Goal: Information Seeking & Learning: Compare options

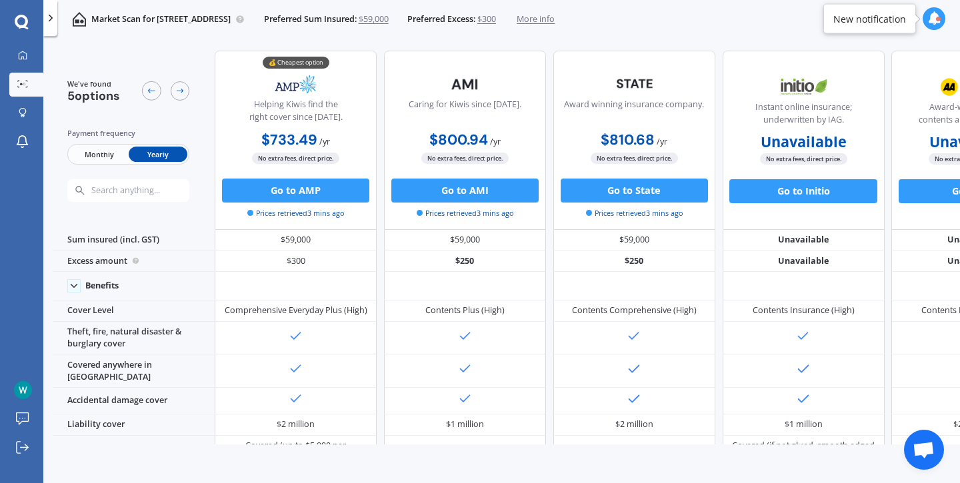
click at [554, 15] on span "More info" at bounding box center [535, 19] width 38 height 12
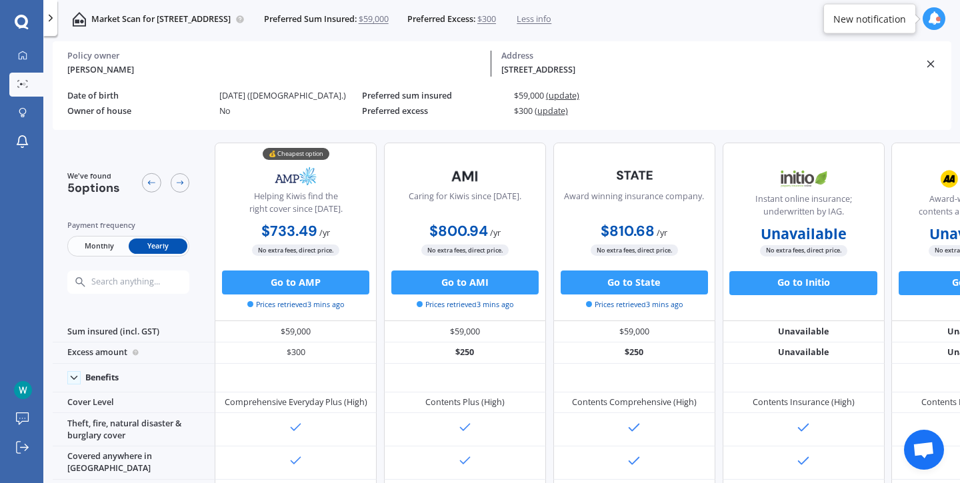
click at [557, 114] on span "(update)" at bounding box center [550, 110] width 33 height 11
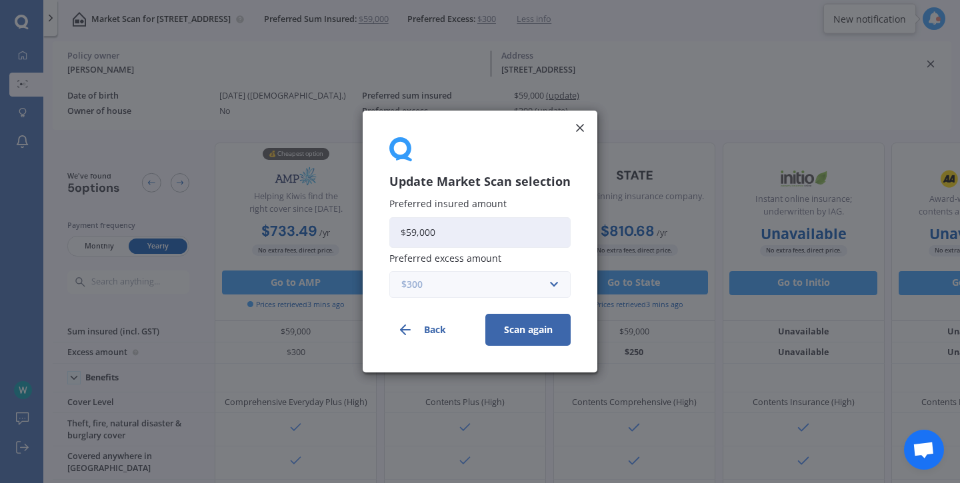
click at [550, 281] on input "text" at bounding box center [475, 284] width 169 height 25
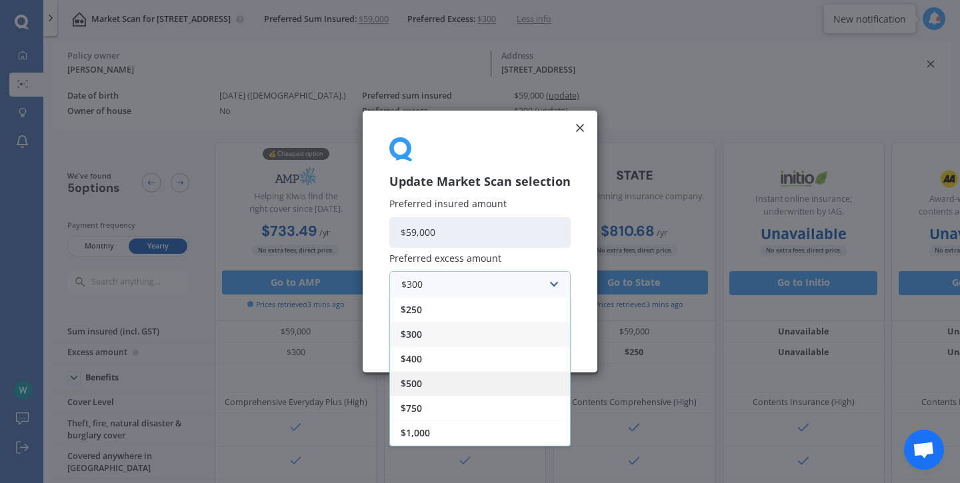
click at [442, 392] on div "$500" at bounding box center [480, 383] width 180 height 25
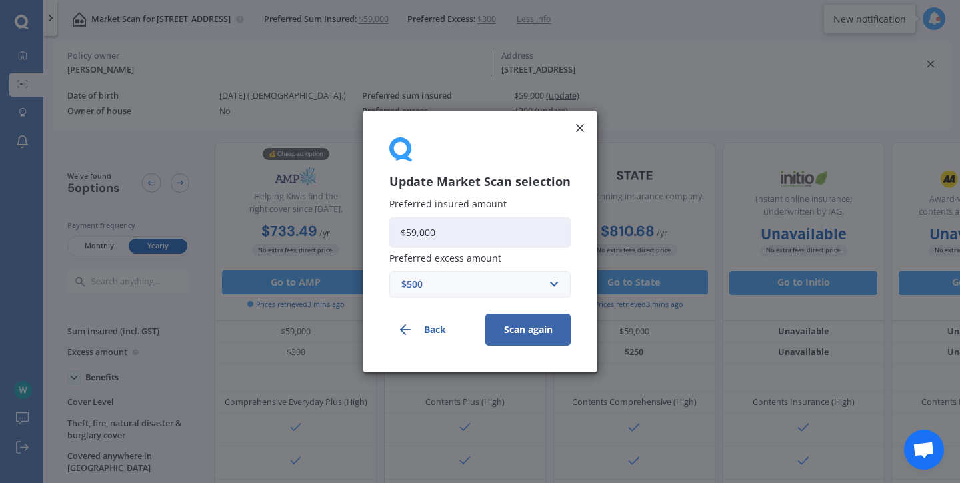
click at [540, 335] on button "Scan again" at bounding box center [527, 330] width 85 height 32
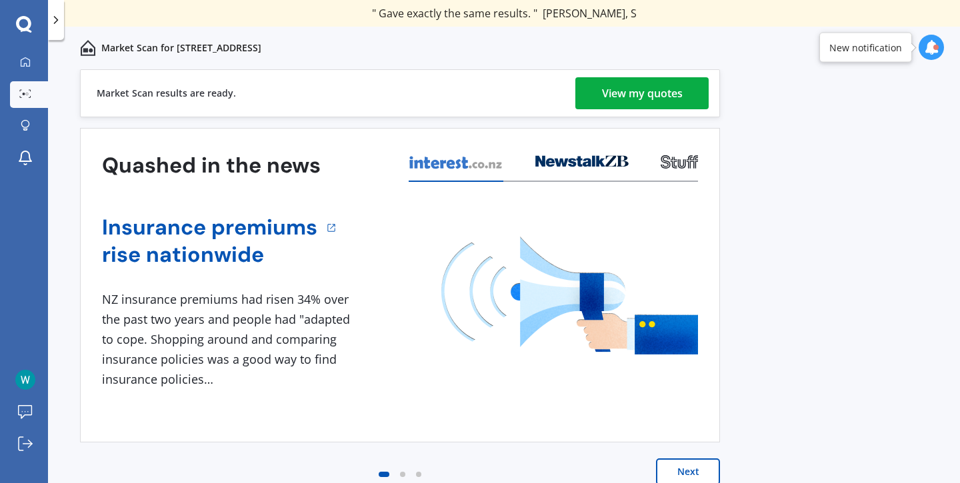
click at [676, 93] on div "View my quotes" at bounding box center [642, 93] width 81 height 32
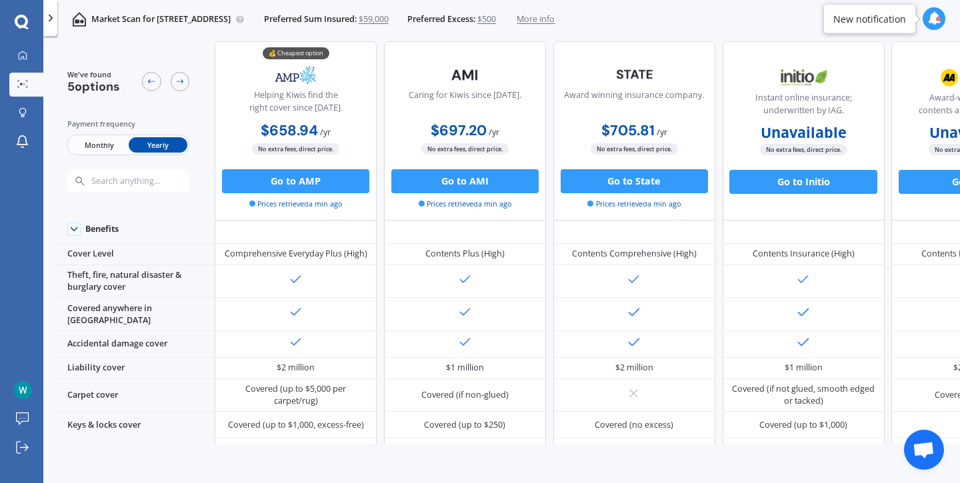
scroll to position [41, 0]
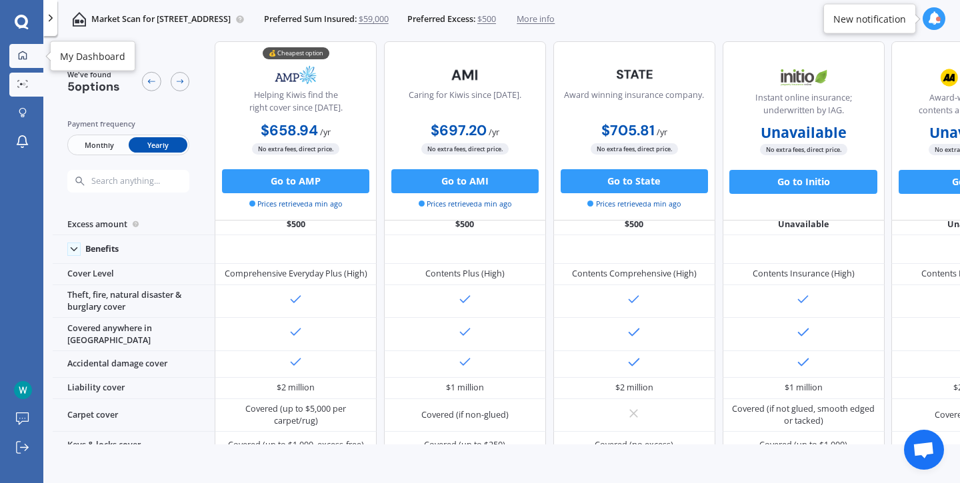
click at [21, 57] on icon at bounding box center [22, 55] width 9 height 9
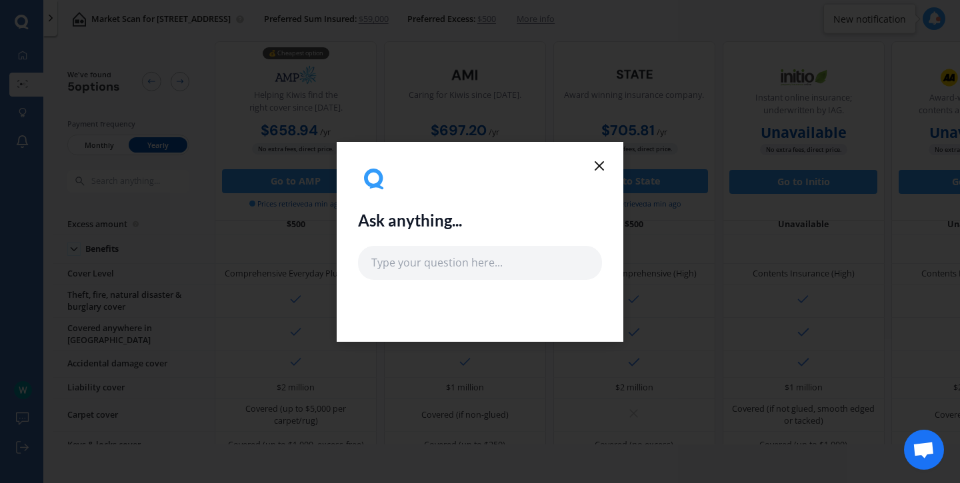
click at [602, 167] on icon at bounding box center [599, 166] width 16 height 16
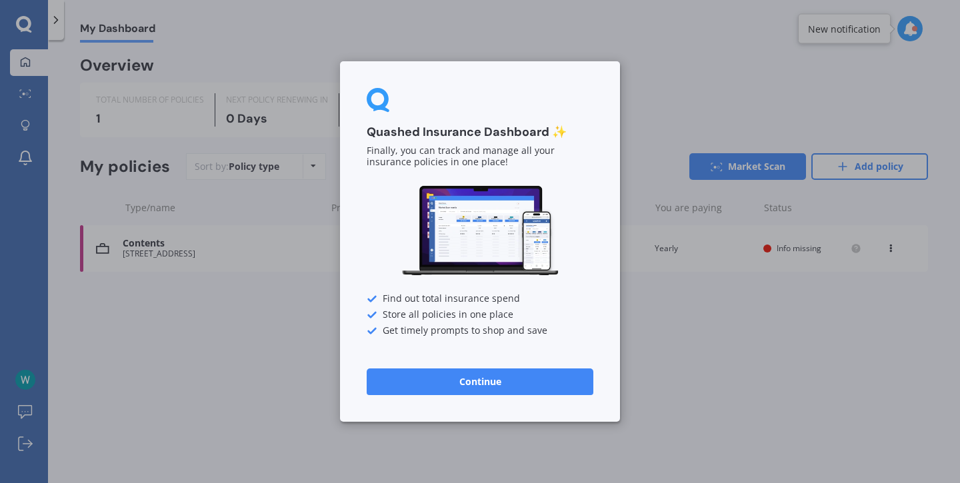
click at [480, 391] on button "Continue" at bounding box center [480, 382] width 227 height 27
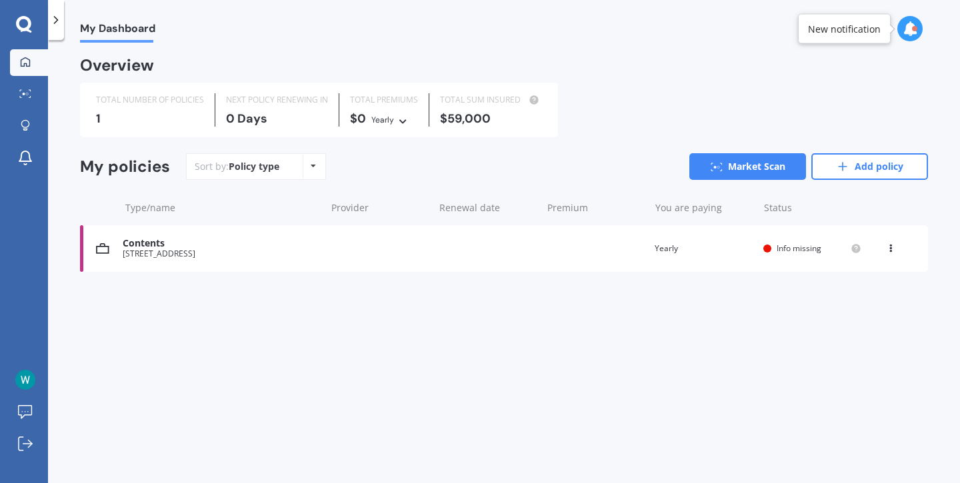
click at [802, 254] on div "Contents [STREET_ADDRESS] Renewal date Premium You are paying Yearly Status Inf…" at bounding box center [504, 248] width 848 height 47
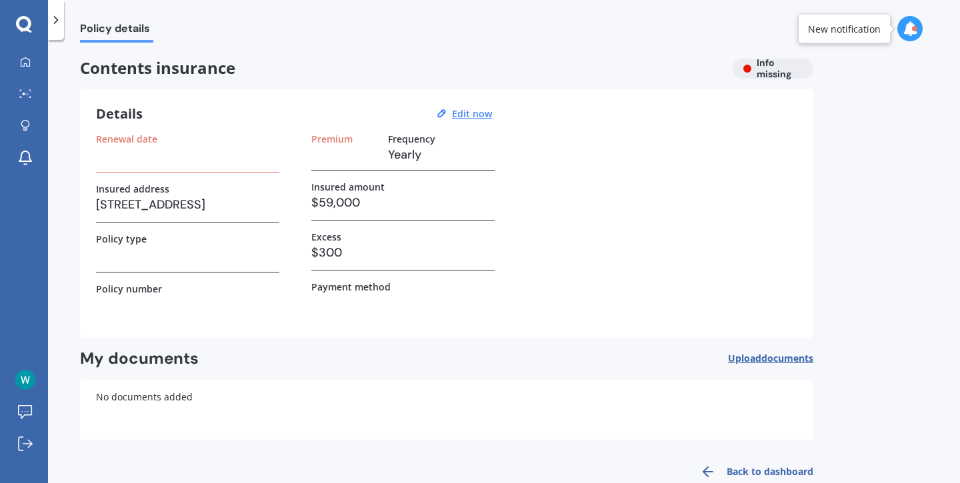
click at [141, 167] on div "Renewal date" at bounding box center [187, 152] width 183 height 39
click at [125, 153] on h3 at bounding box center [187, 155] width 183 height 20
click at [27, 65] on icon at bounding box center [25, 61] width 9 height 9
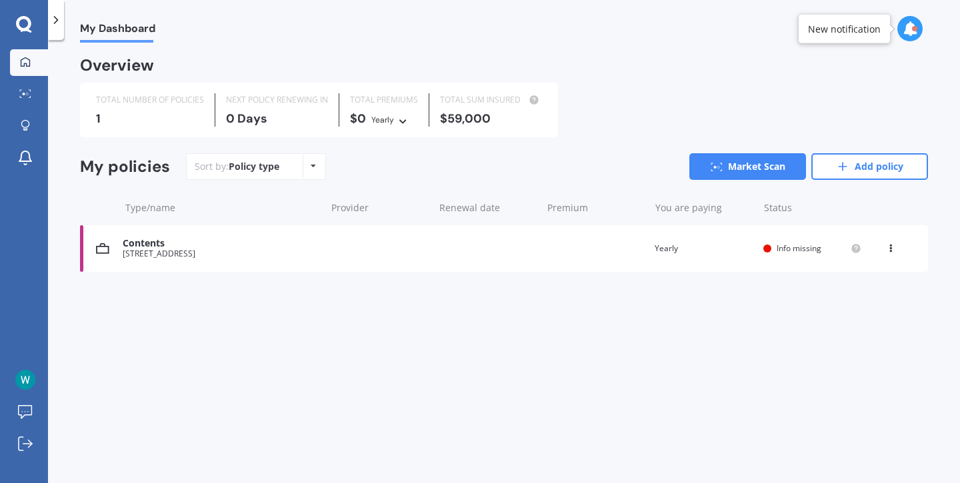
click at [400, 123] on icon at bounding box center [402, 119] width 9 height 8
click at [621, 157] on div "Sort by: Policy type Policy type Alphabetical Date added Renewing next Market S…" at bounding box center [557, 166] width 742 height 27
click at [259, 166] on div "Policy type" at bounding box center [254, 166] width 51 height 13
click at [306, 171] on div "Policy type Alphabetical Date added Renewing next" at bounding box center [313, 167] width 21 height 24
click at [426, 179] on div "Sort by: Policy type Policy type Alphabetical Date added Renewing next Market S…" at bounding box center [557, 166] width 742 height 27
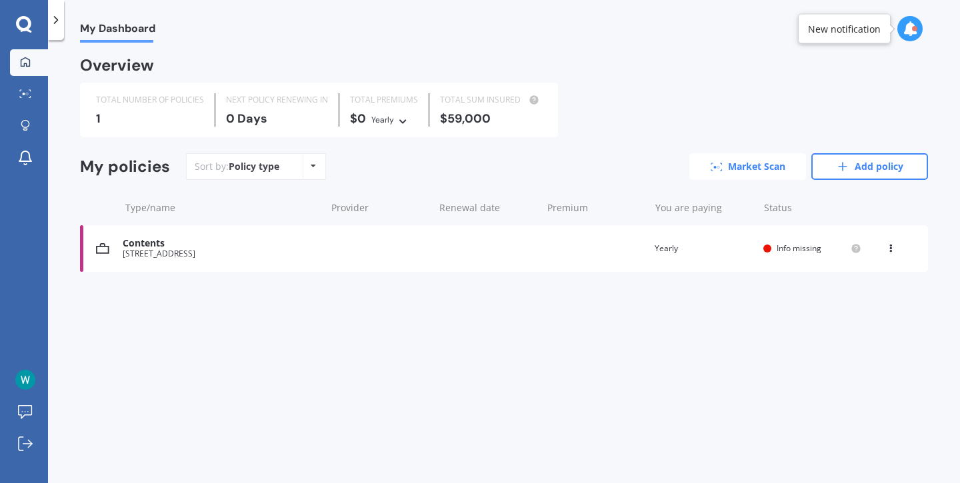
click at [729, 161] on link "Market Scan" at bounding box center [747, 166] width 117 height 27
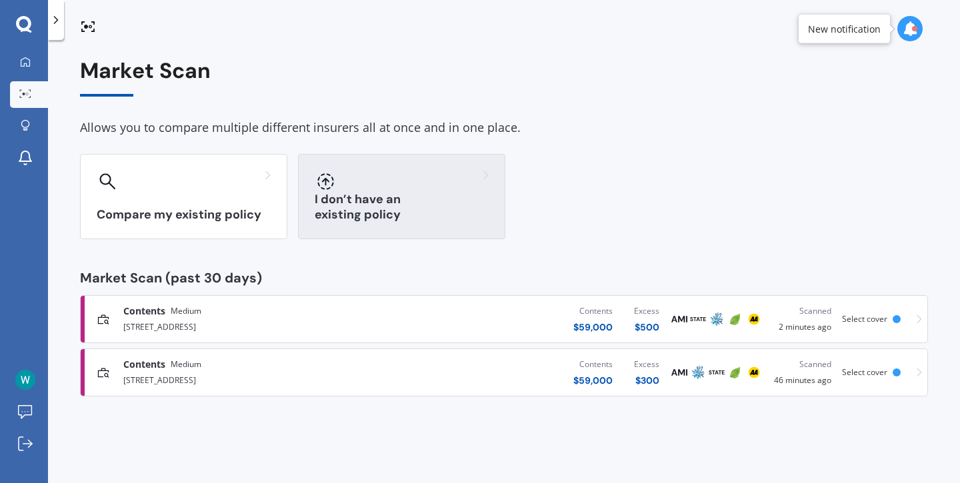
click at [408, 202] on div "I don’t have an existing policy" at bounding box center [401, 196] width 207 height 85
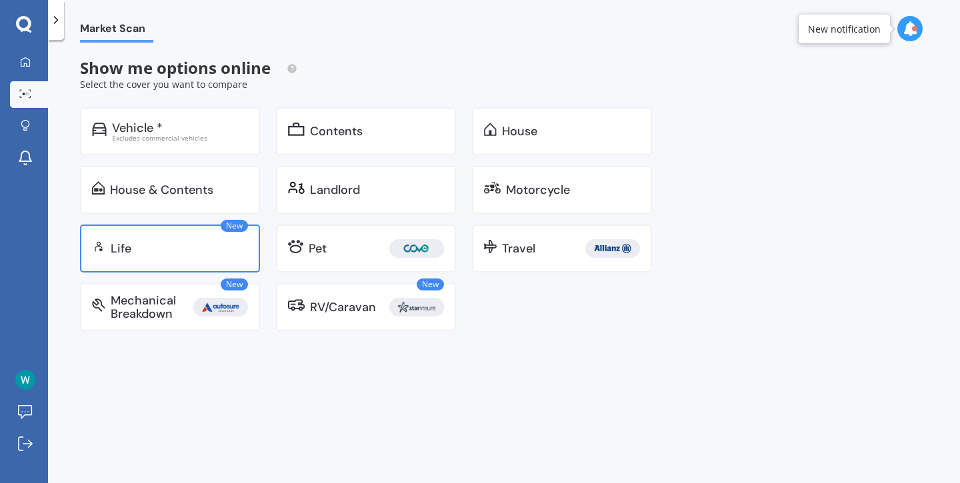
click at [201, 256] on div "New Life" at bounding box center [170, 249] width 180 height 48
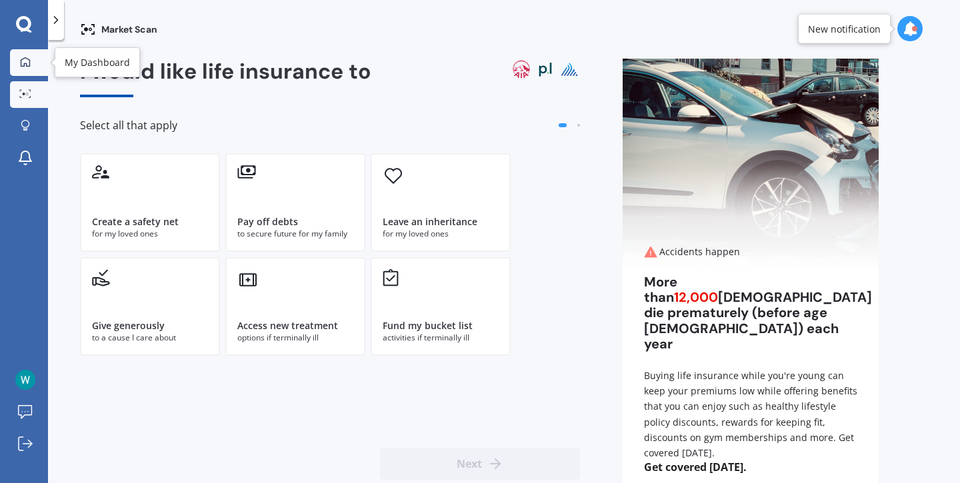
click at [23, 62] on icon at bounding box center [25, 62] width 11 height 11
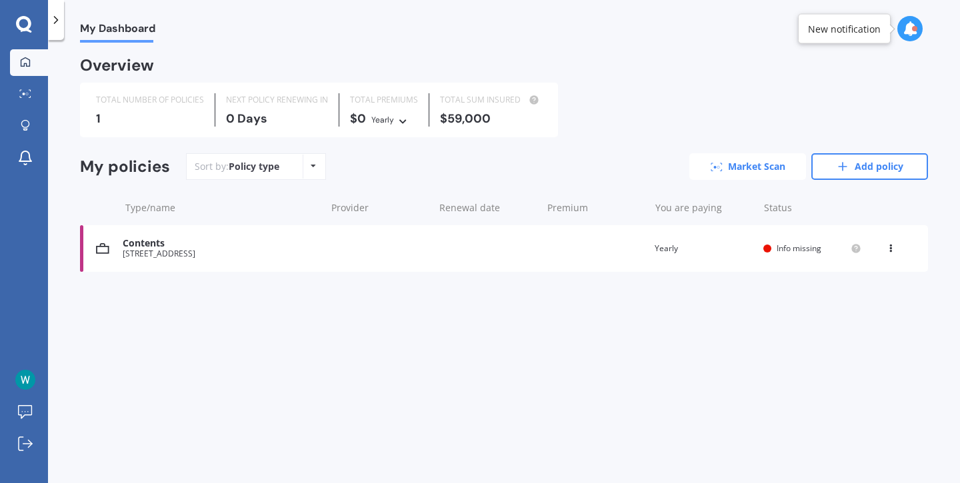
click at [788, 156] on link "Market Scan" at bounding box center [747, 166] width 117 height 27
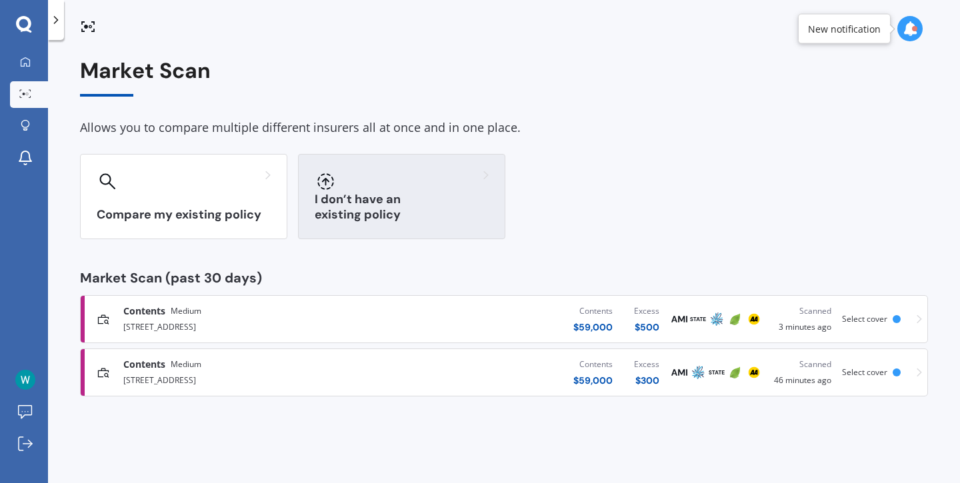
click at [401, 191] on div at bounding box center [402, 181] width 174 height 21
